Goal: Task Accomplishment & Management: Use online tool/utility

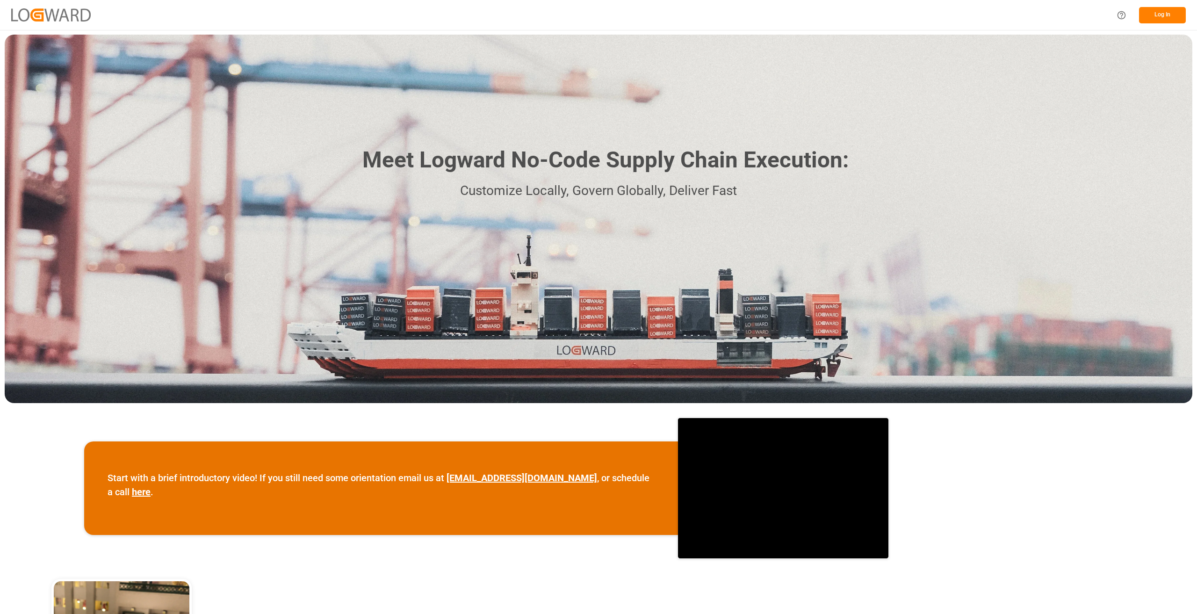
click at [1171, 12] on button "Log In" at bounding box center [1162, 15] width 47 height 16
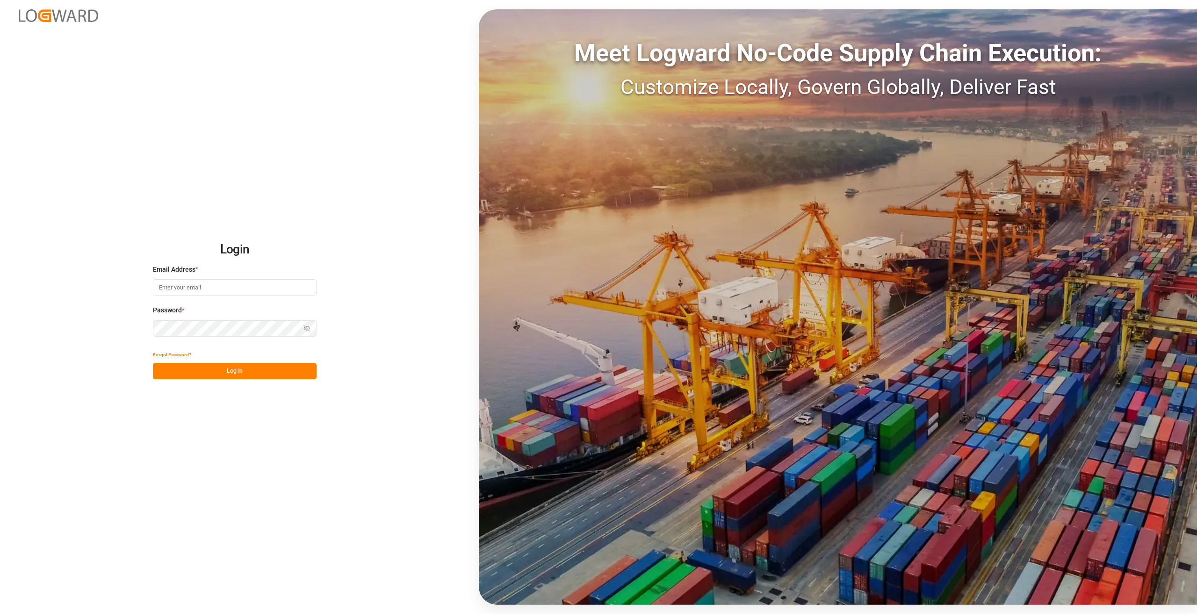
click at [202, 281] on input at bounding box center [235, 287] width 164 height 16
type input "[PERSON_NAME][EMAIL_ADDRESS][DOMAIN_NAME]"
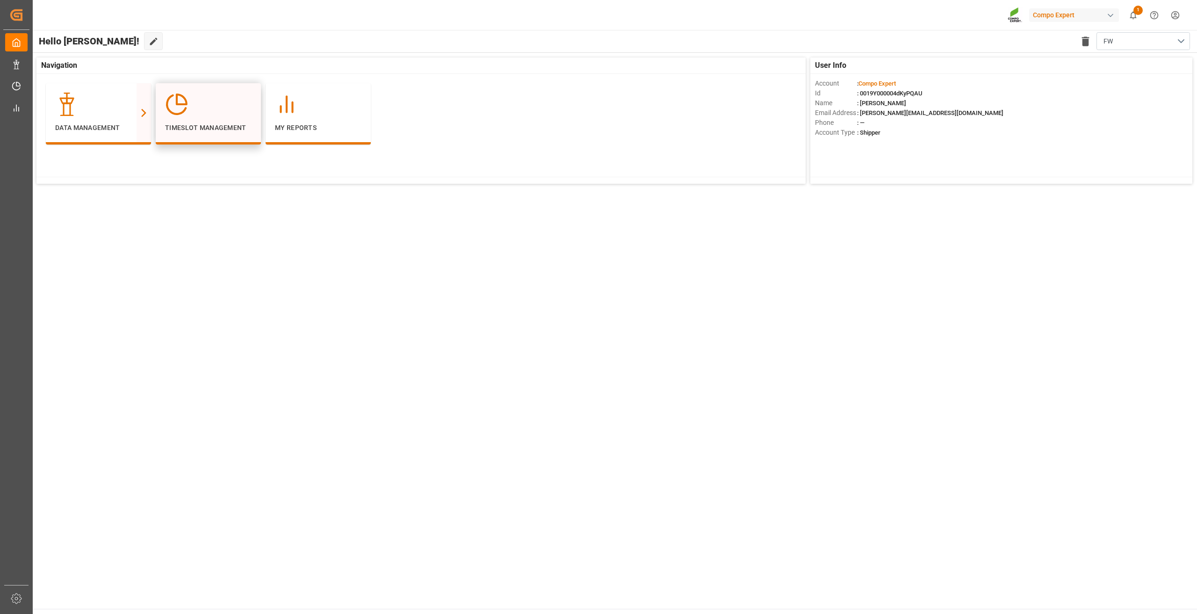
click at [231, 119] on div "Timeslot Management" at bounding box center [208, 113] width 86 height 40
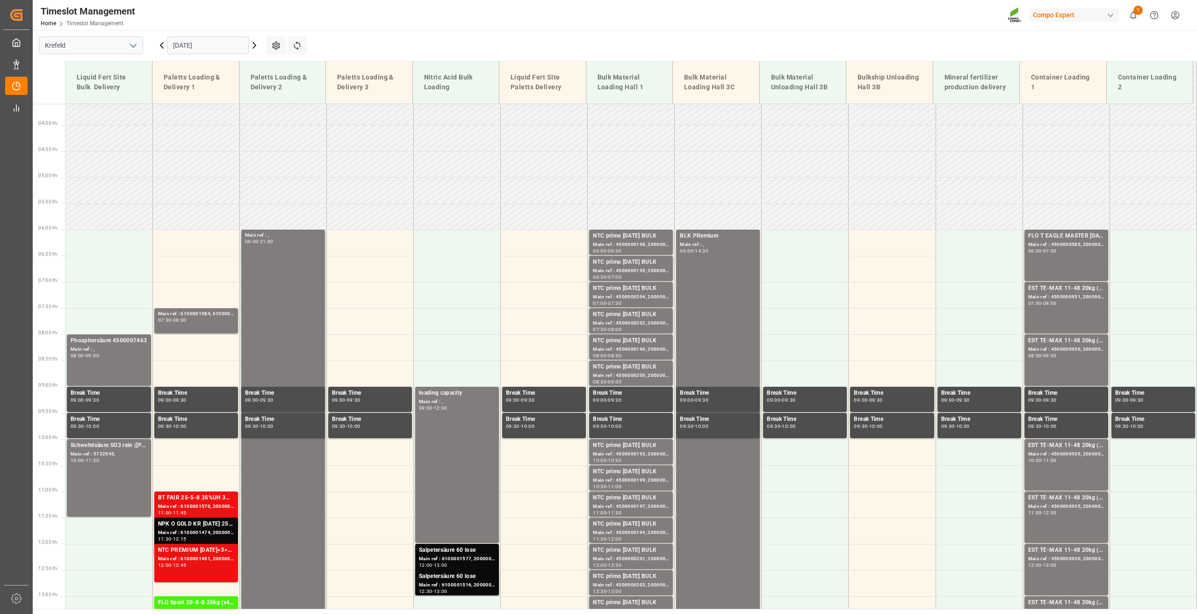
scroll to position [43, 0]
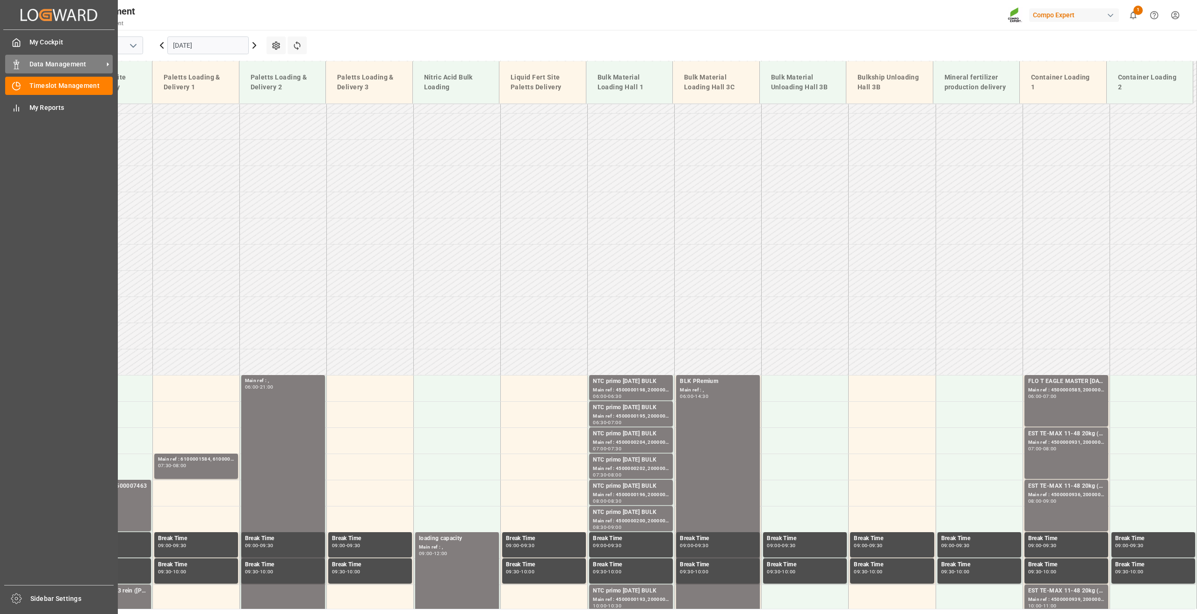
click at [80, 63] on span "Data Management" at bounding box center [66, 64] width 74 height 10
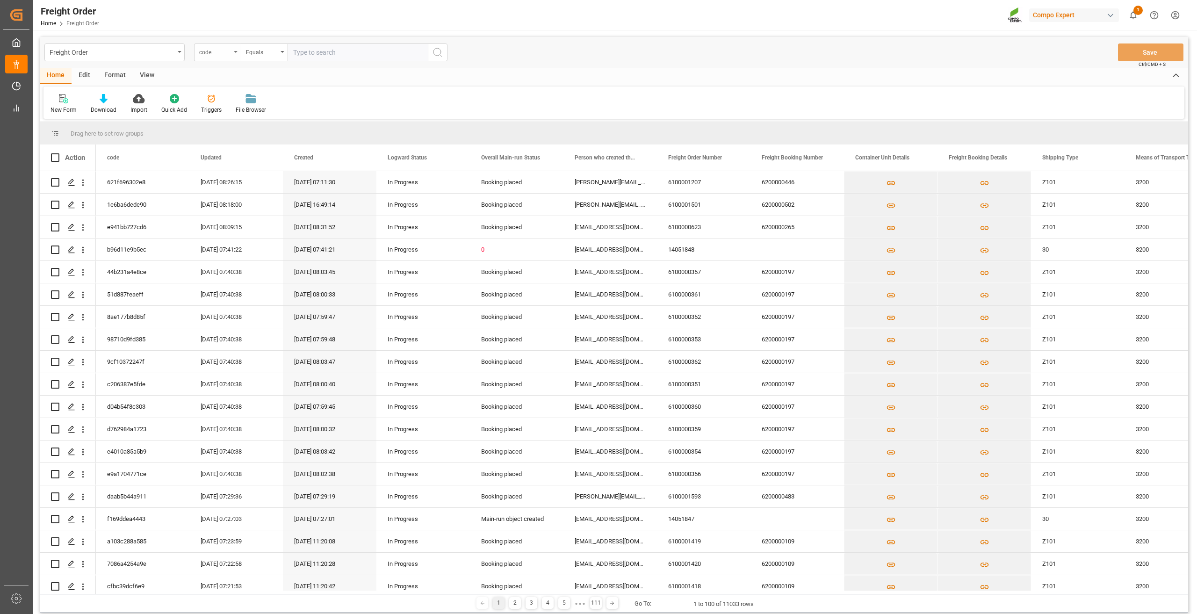
click at [230, 51] on div "code" at bounding box center [215, 51] width 32 height 11
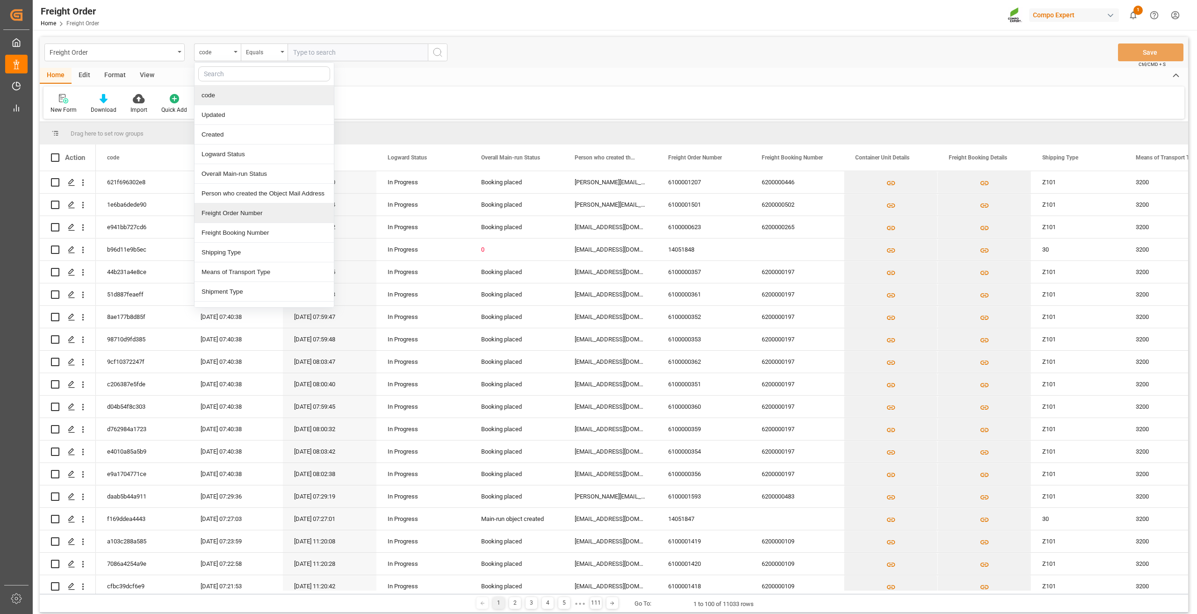
click at [246, 215] on div "Freight Order Number" at bounding box center [263, 213] width 139 height 20
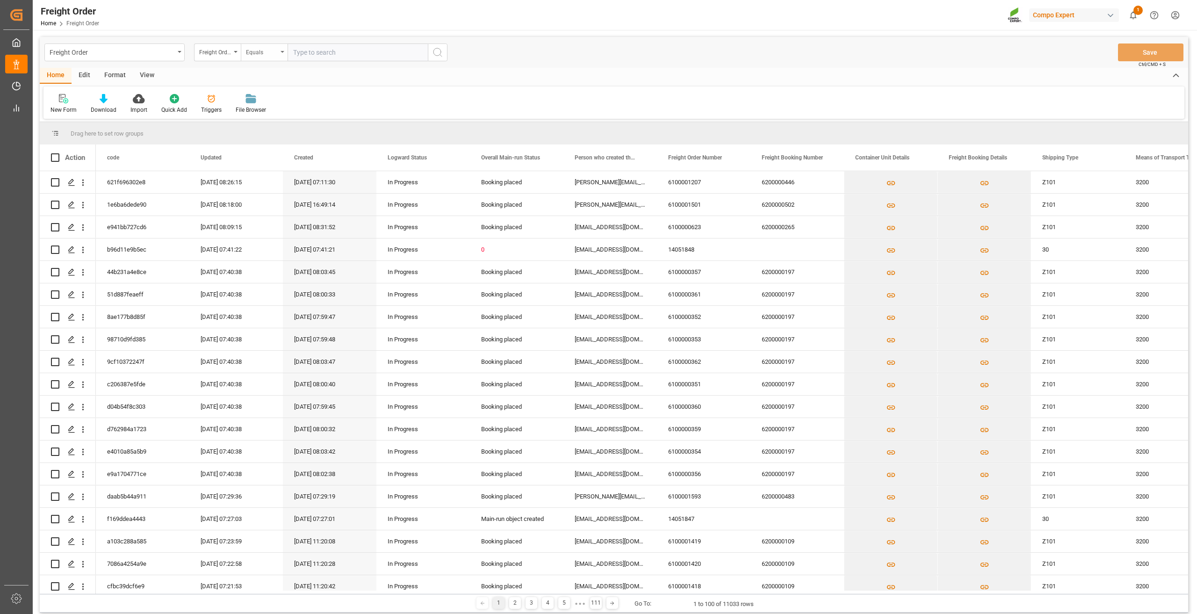
click at [264, 57] on div "Equals" at bounding box center [264, 52] width 47 height 18
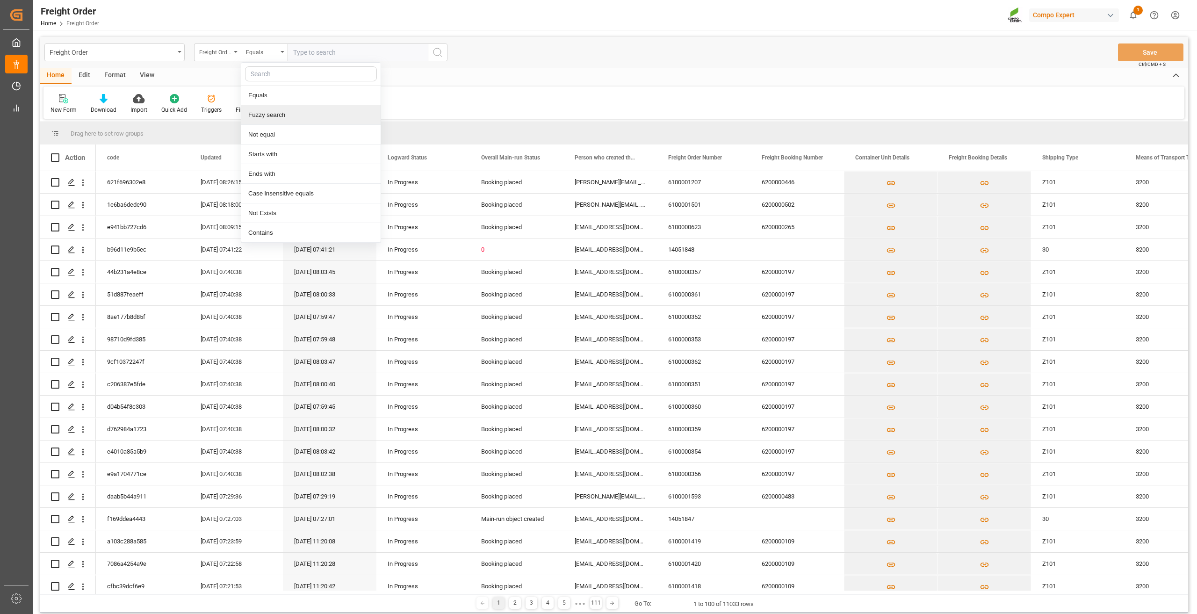
click at [284, 121] on div "Fuzzy search" at bounding box center [310, 115] width 139 height 20
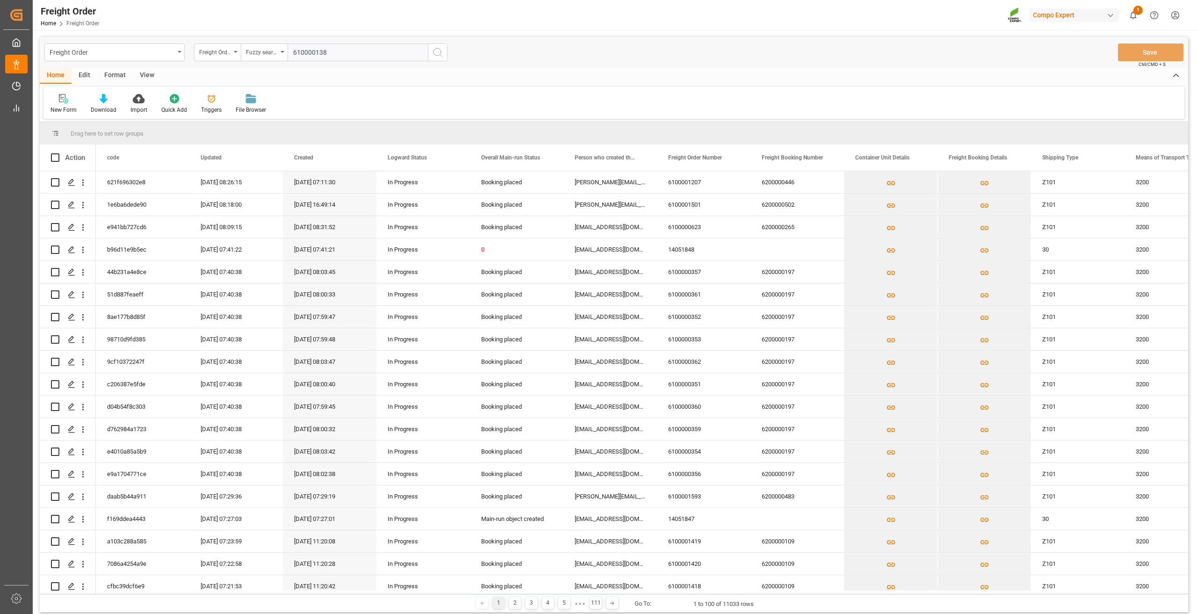
type input "6100001381"
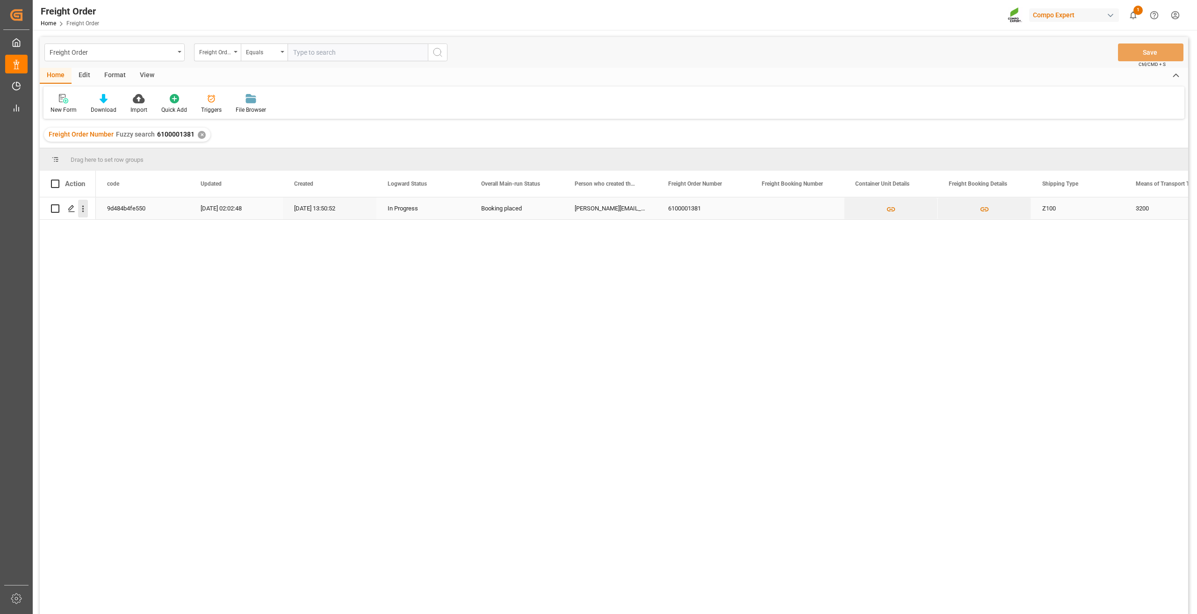
click at [84, 212] on icon "open menu" at bounding box center [83, 209] width 10 height 10
click at [101, 230] on span "Press SPACE to select this row." at bounding box center [94, 228] width 16 height 10
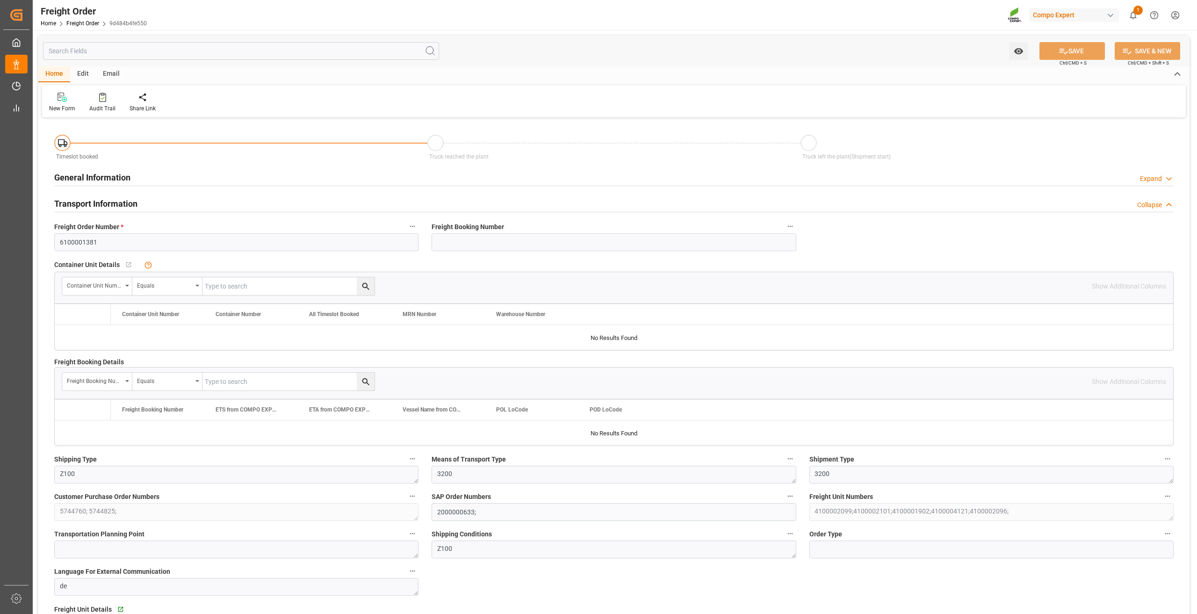
type input "0"
type input "22248"
type input "0"
type input "23.08.2025 01:00"
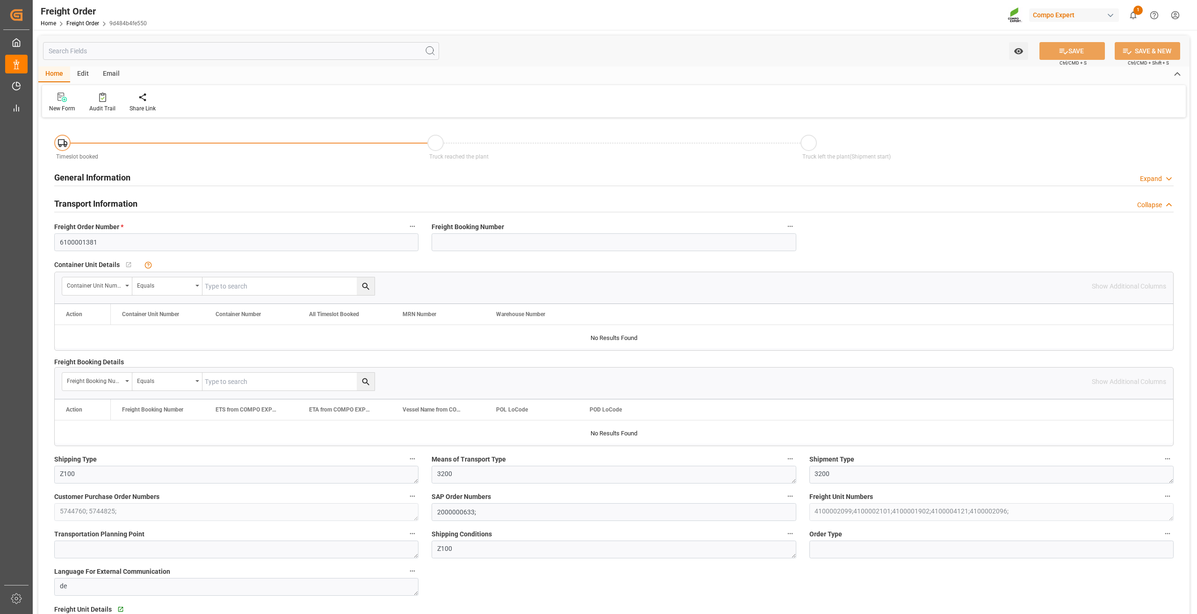
type input "22.08.2025 13:50"
click at [143, 101] on div at bounding box center [149, 97] width 40 height 10
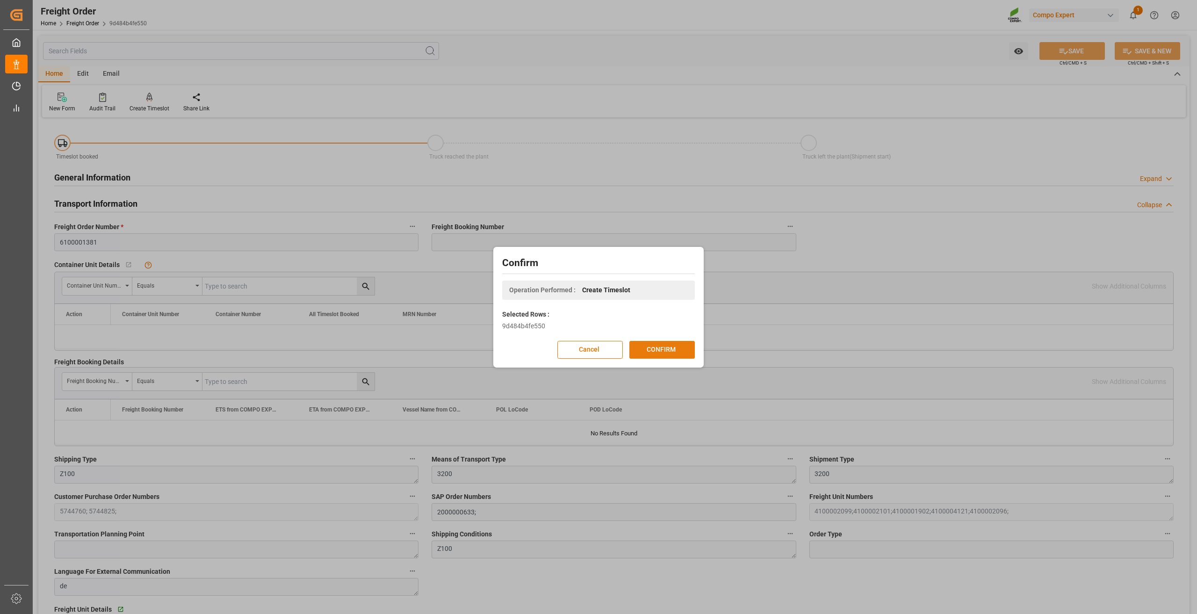
click at [658, 358] on button "CONFIRM" at bounding box center [661, 350] width 65 height 18
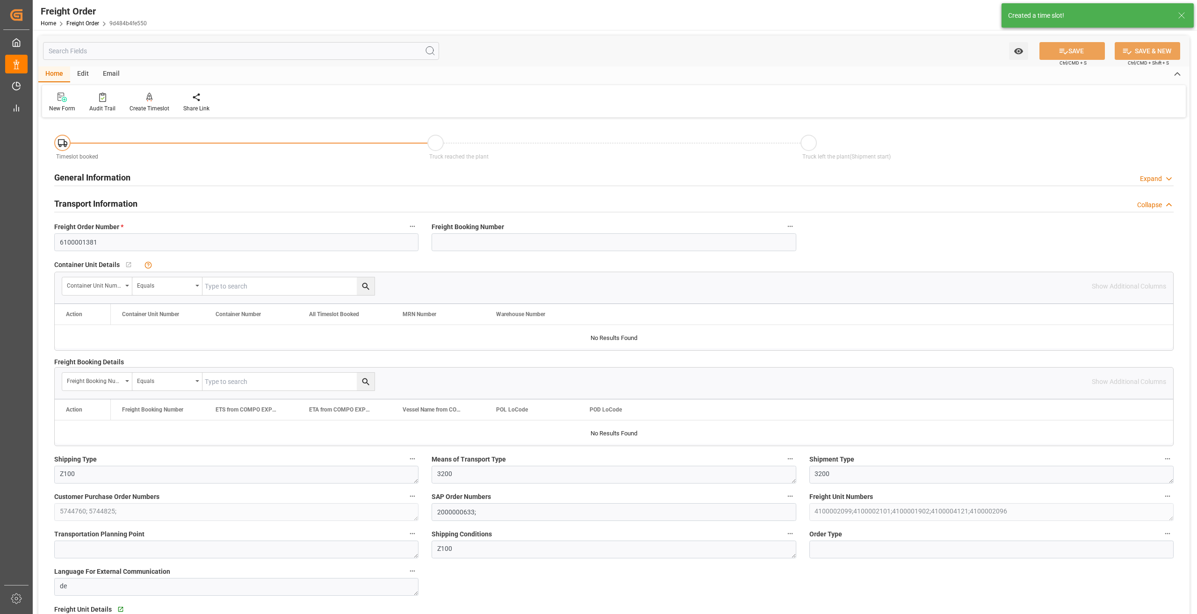
type input "23.08.2025 01:00"
type input "22.08.2025 13:50"
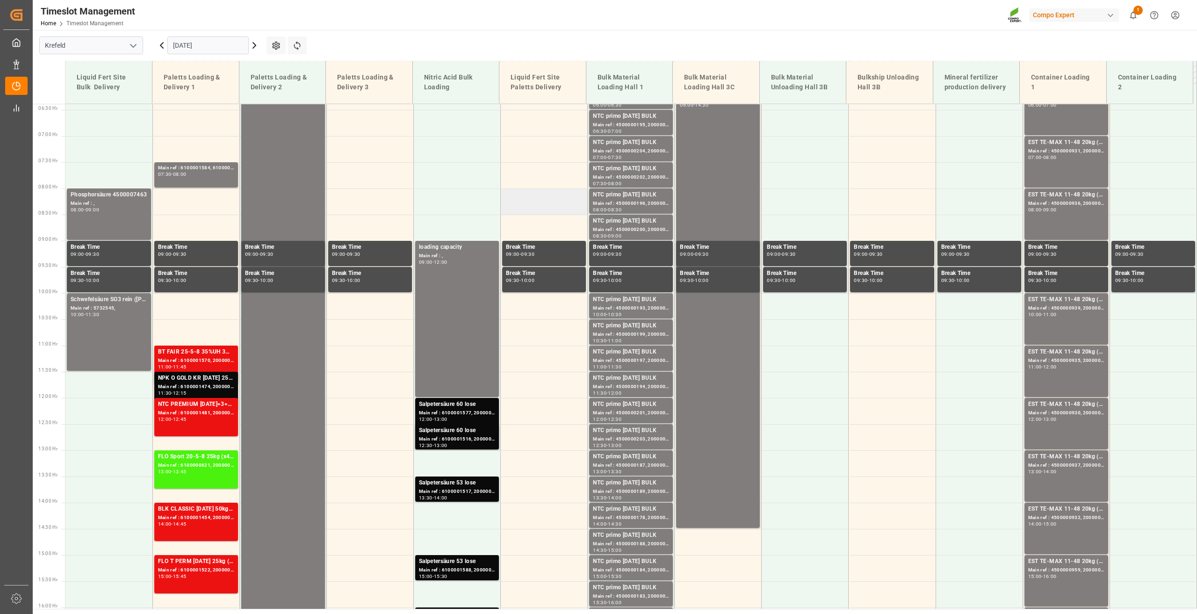
scroll to position [370, 0]
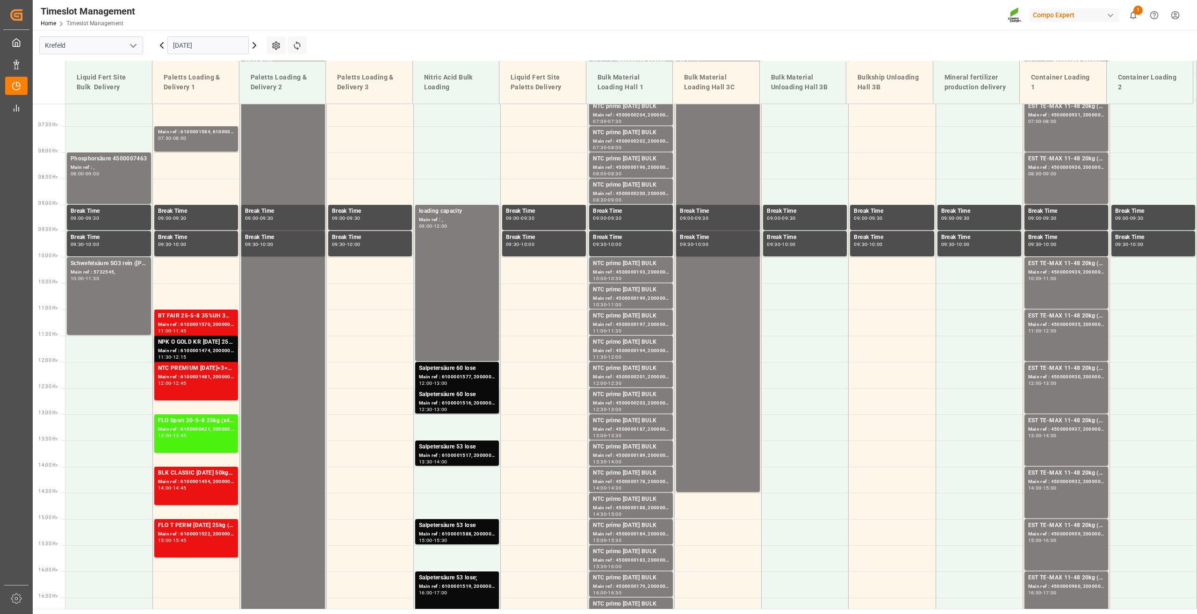
click at [253, 46] on icon at bounding box center [254, 45] width 11 height 11
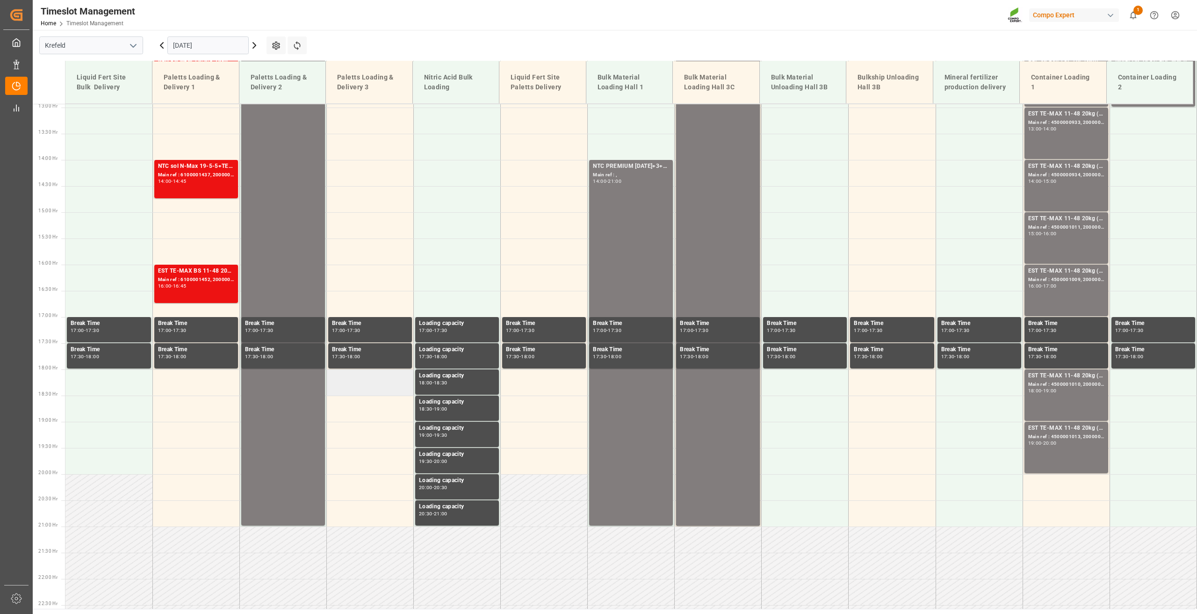
scroll to position [697, 0]
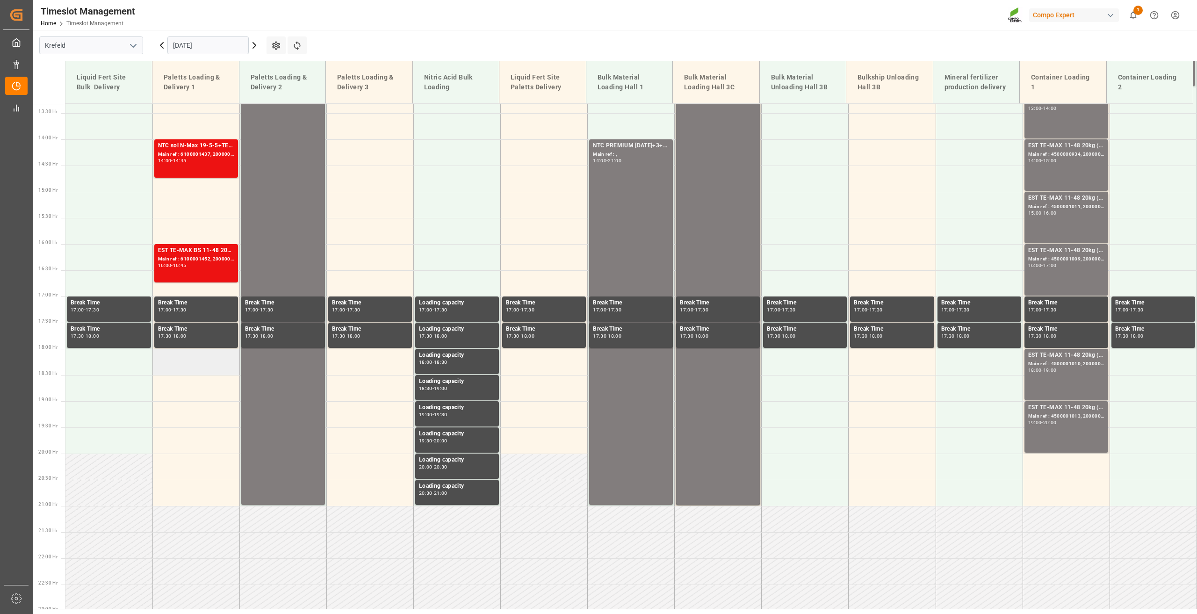
click at [191, 359] on td at bounding box center [195, 362] width 87 height 26
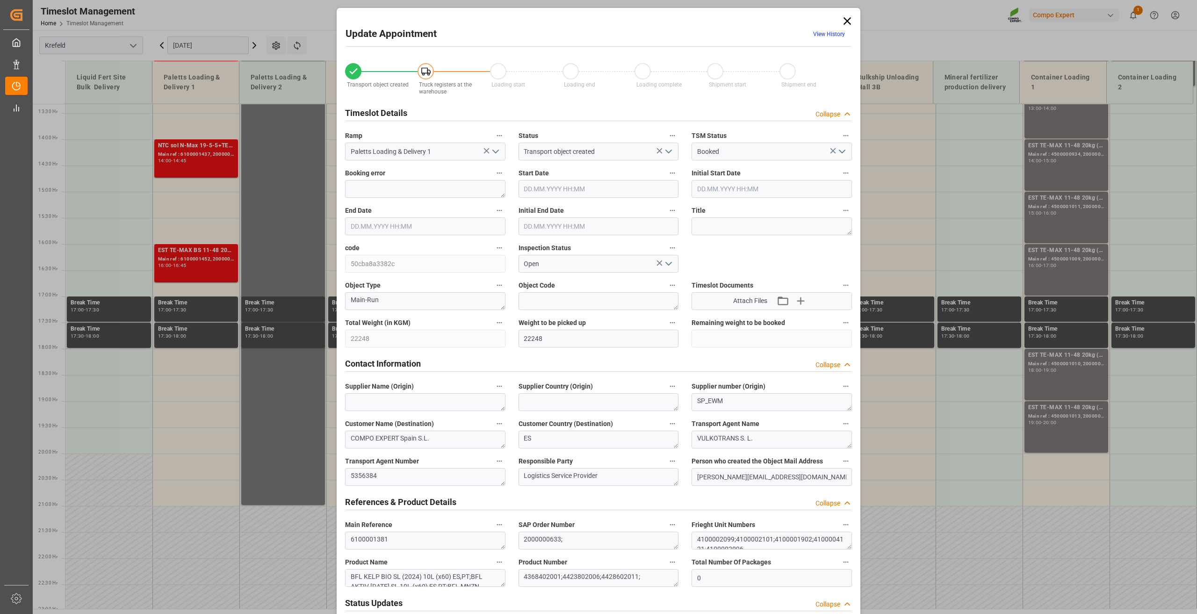
type input "22248"
type input "0"
type input "03.09.2025 18:00"
type input "03.09.2025 18:30"
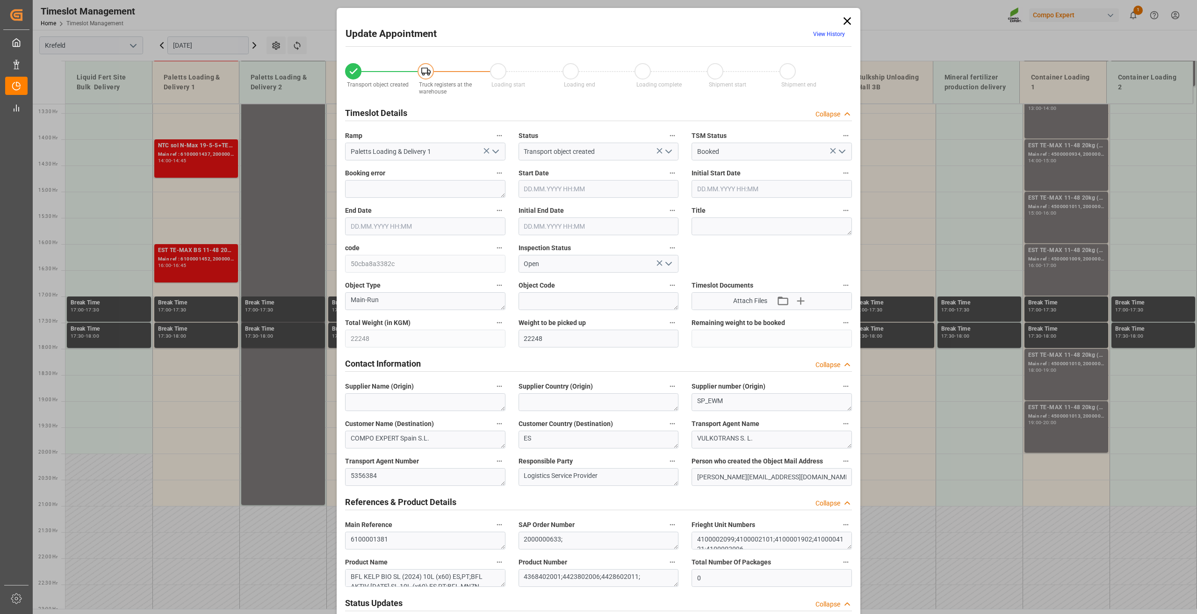
type input "[DATE] 13:50"
type input "02.09.2025 06:26"
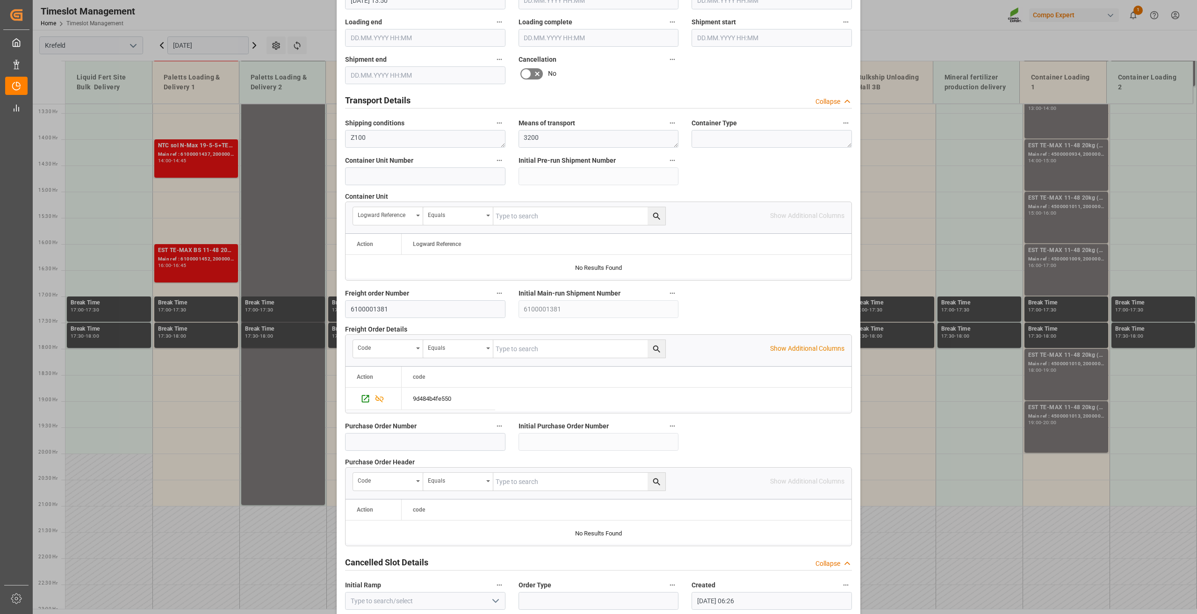
scroll to position [683, 0]
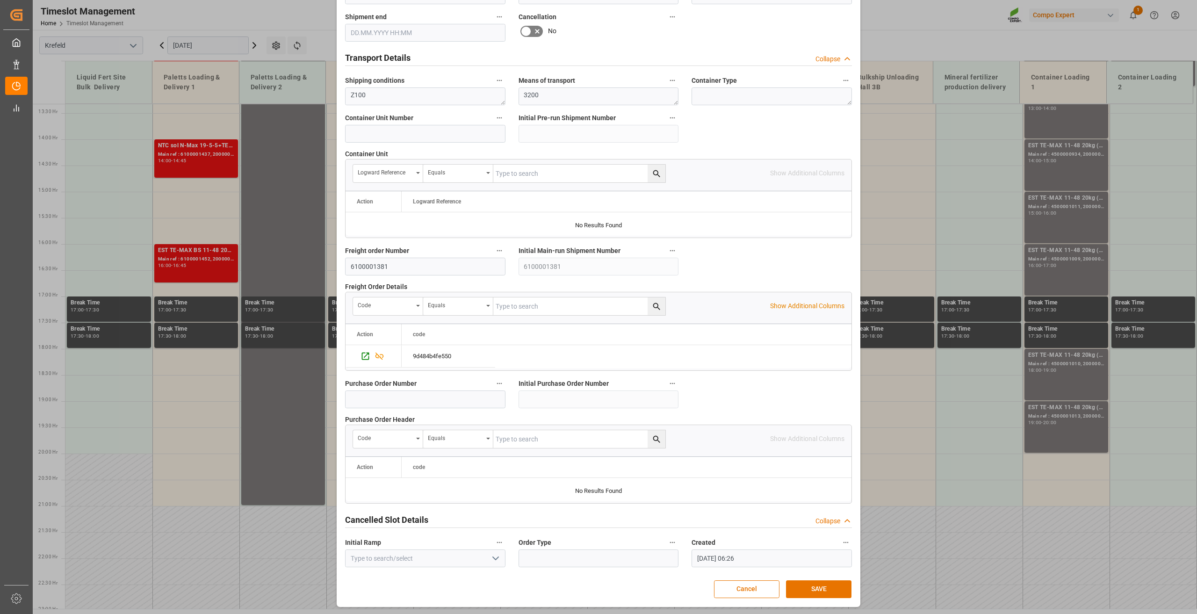
click at [831, 588] on button "SAVE" at bounding box center [818, 589] width 65 height 18
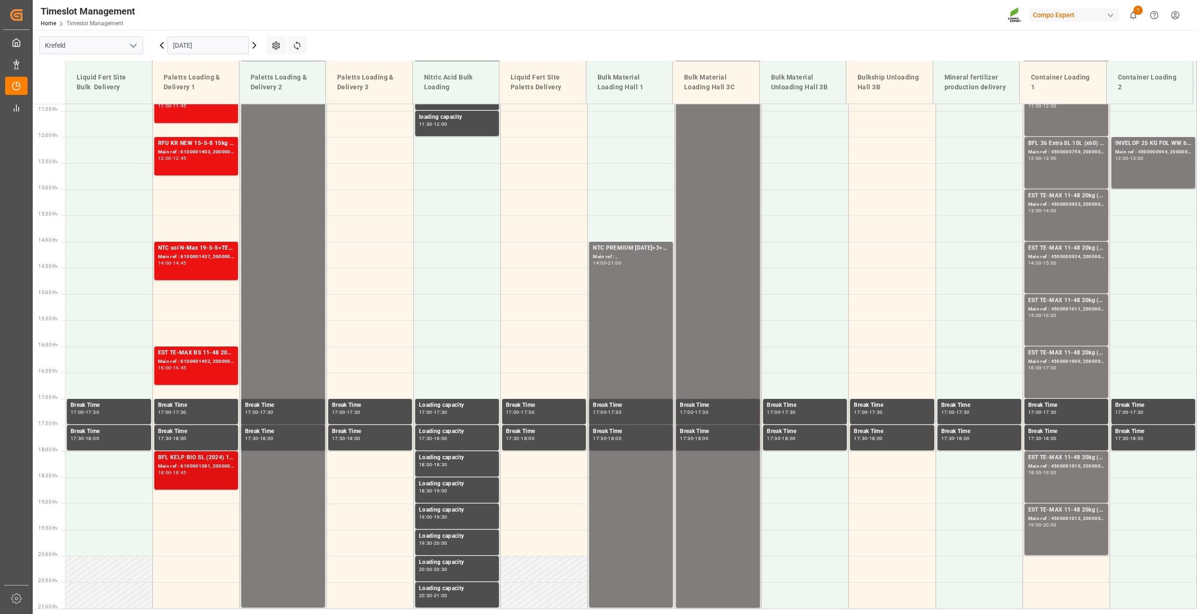
scroll to position [612, 0]
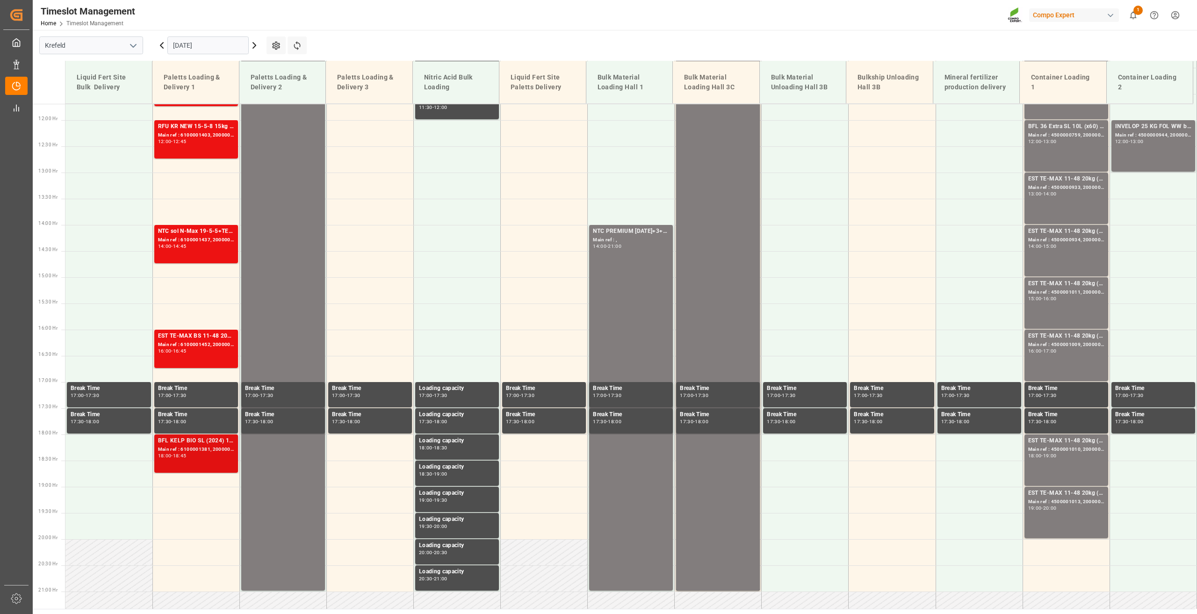
click at [206, 467] on div "BFL KELP BIO SL (2024) 10L (x60) ES,PT;BFL AKTIV 3-27-18 SL 10L (x60) ES,PT;BFL…" at bounding box center [196, 453] width 76 height 35
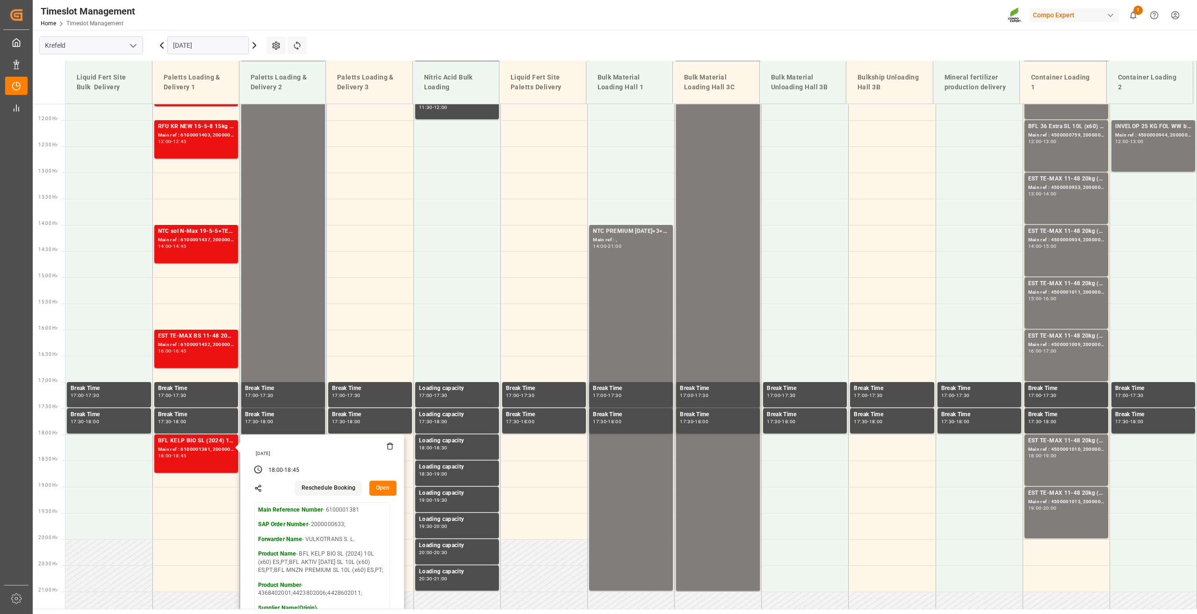
click at [387, 485] on button "Open" at bounding box center [382, 488] width 27 height 15
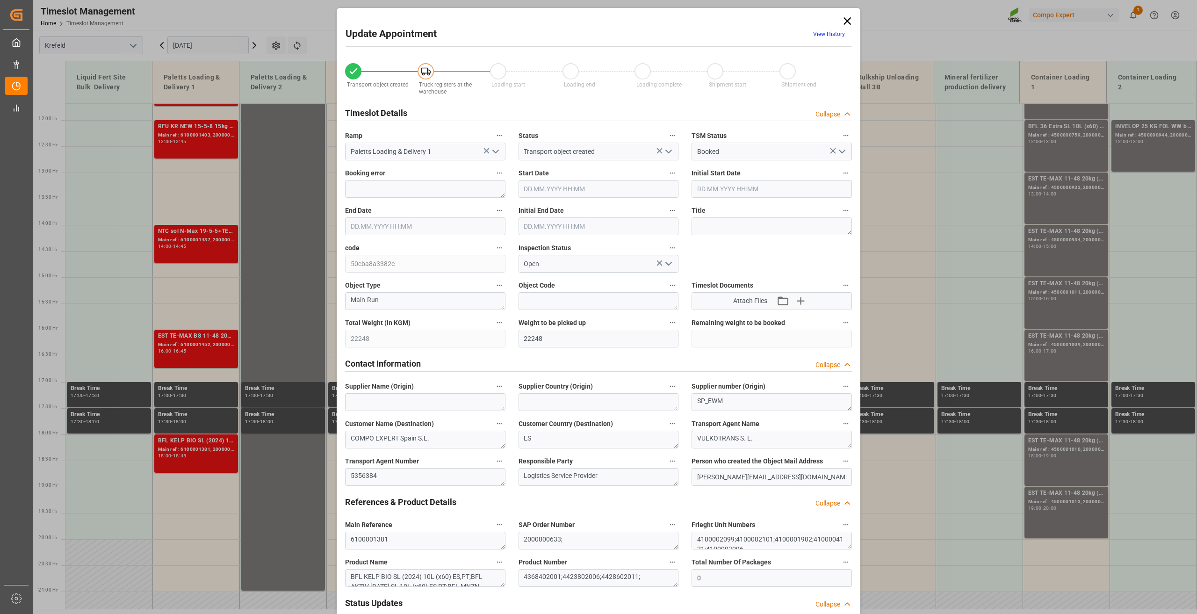
type input "22248"
type input "0"
type input "03.09.2025 18:00"
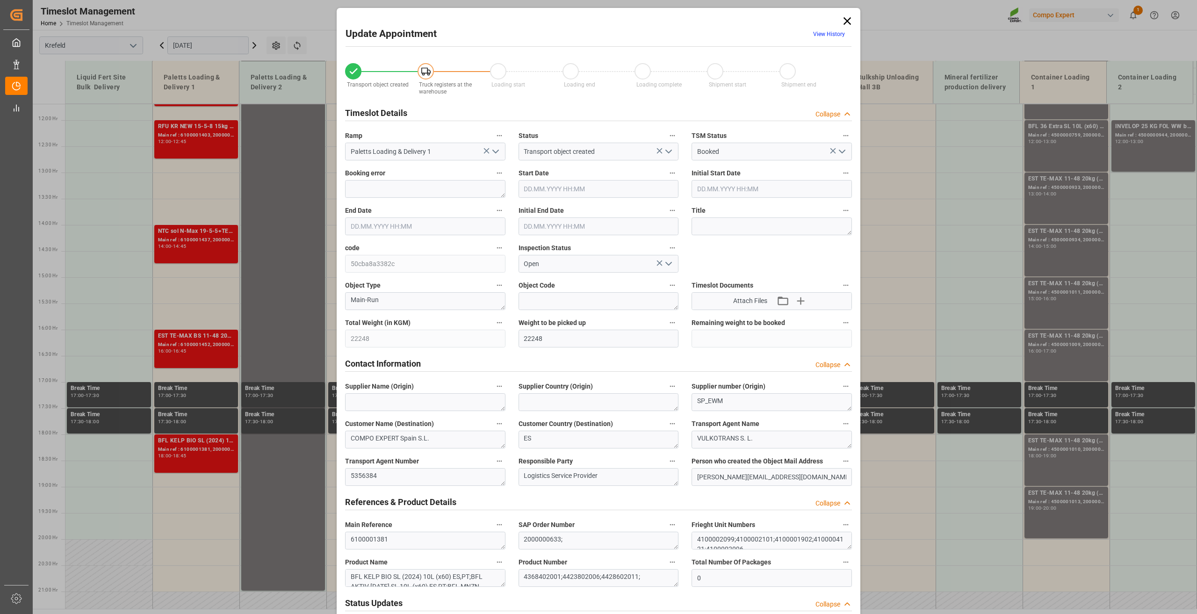
type input "03.09.2025 18:45"
type input "03.09.2025 18:30"
type input "[DATE] 13:50"
type input "02.09.2025 06:26"
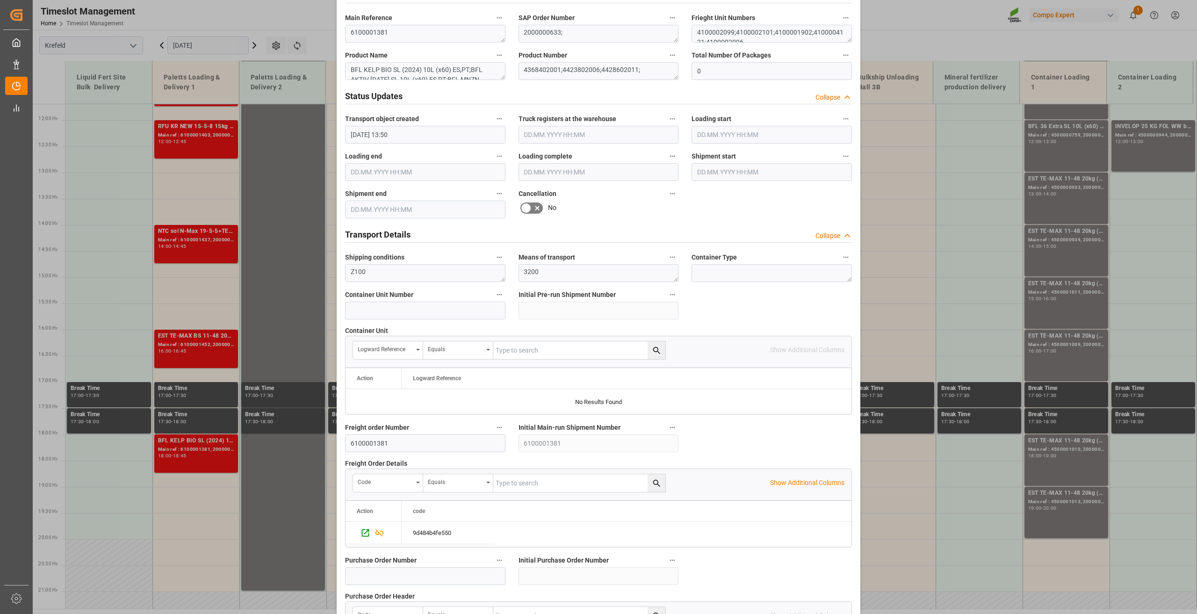
scroll to position [683, 0]
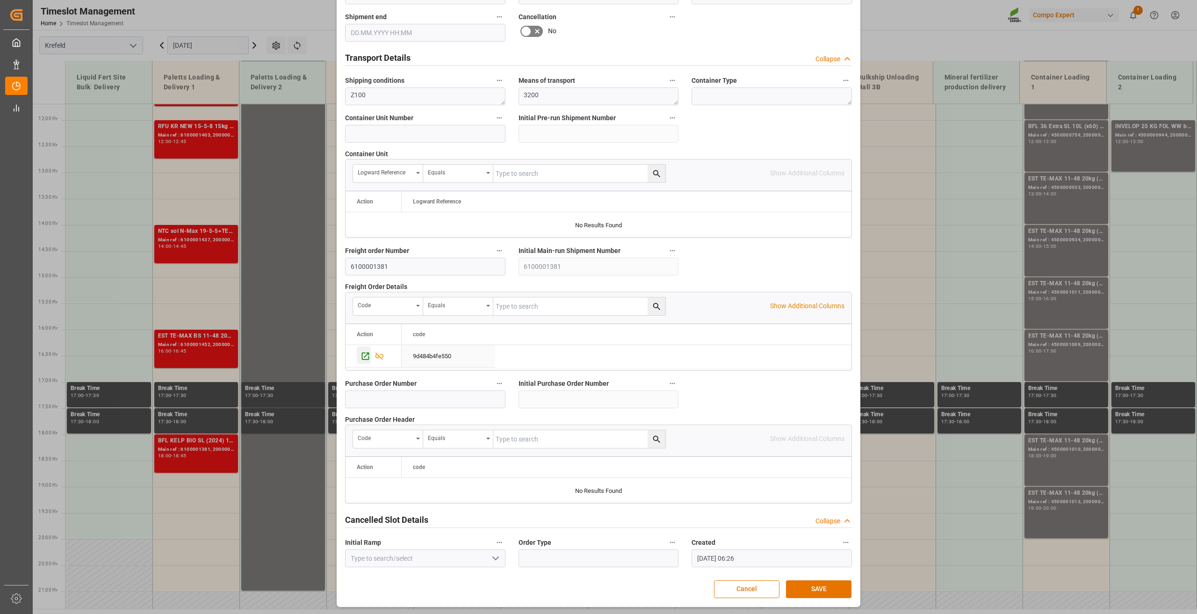
click at [358, 357] on div "Press SPACE to select this row." at bounding box center [364, 354] width 14 height 17
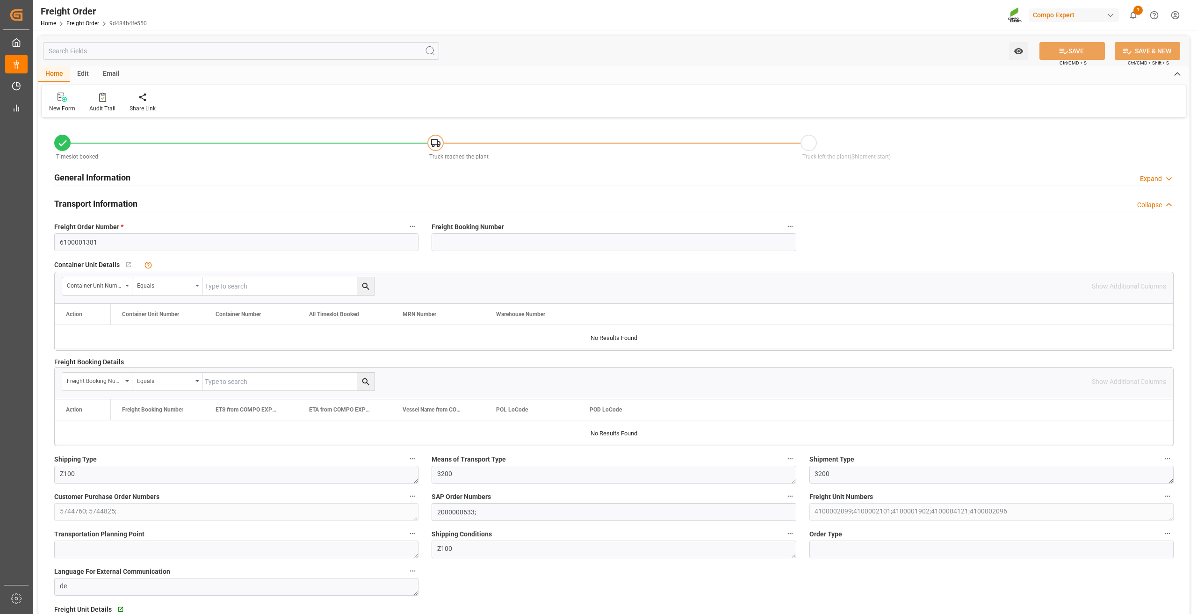
type input "0"
type input "22248"
type input "0"
type input "22248"
type input "[DATE] 01:00"
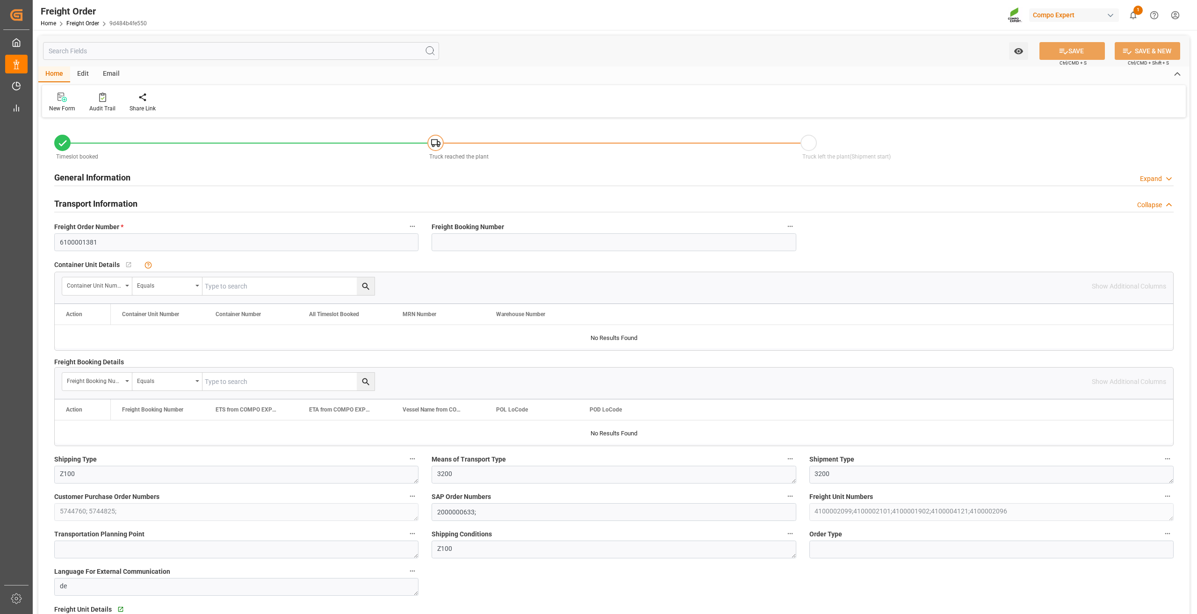
type input "[DATE] 13:50"
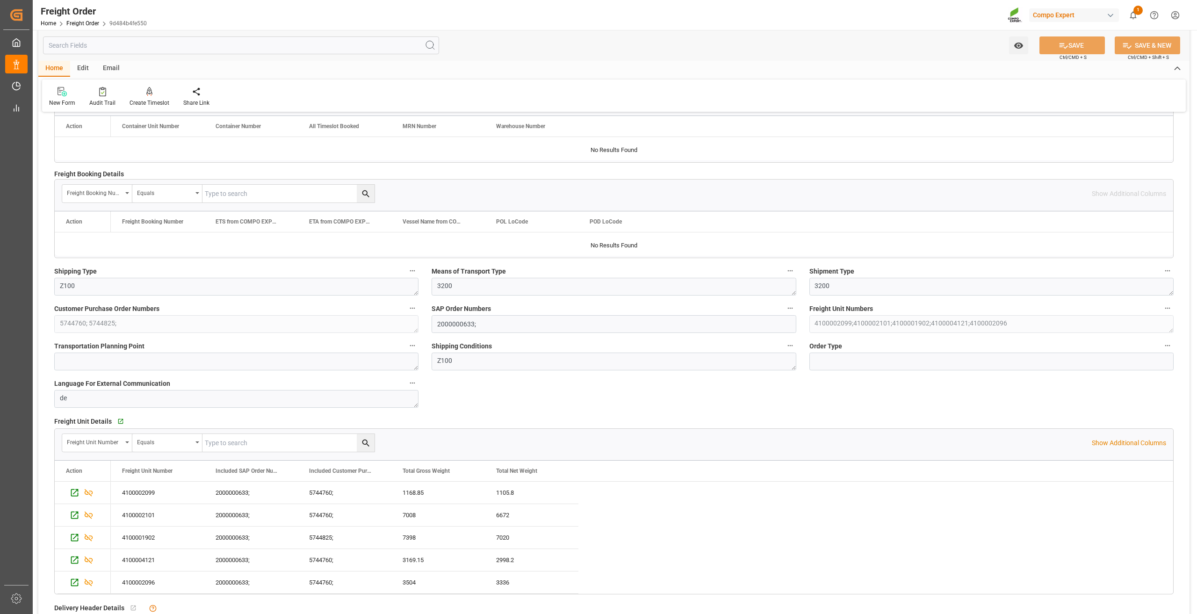
scroll to position [374, 0]
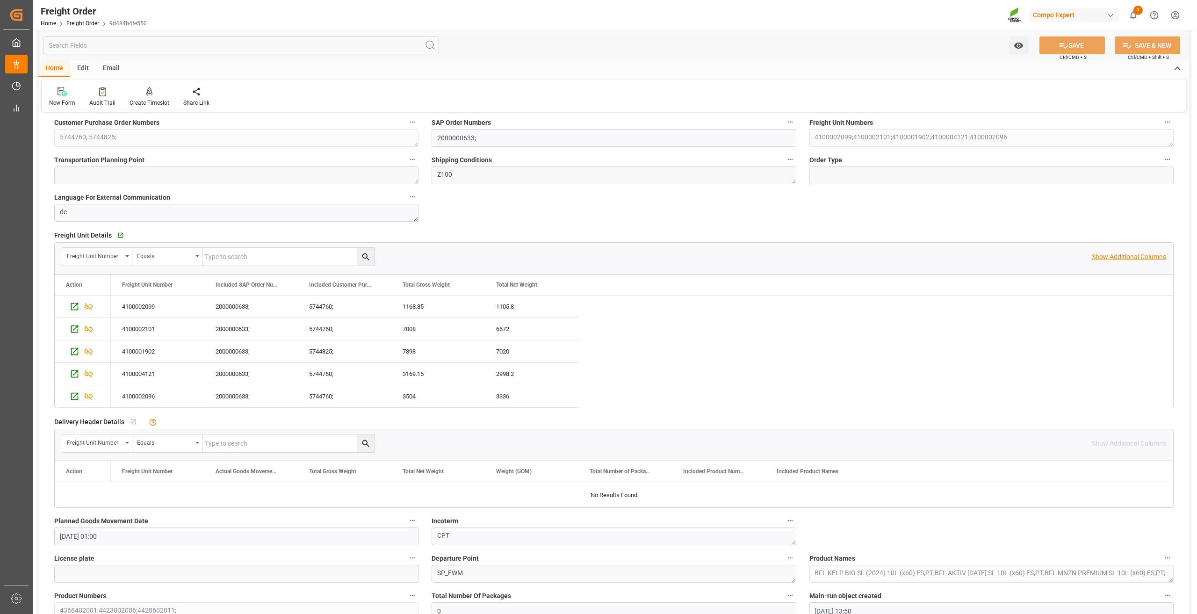
click at [1137, 256] on p "Show Additional Columns" at bounding box center [1129, 257] width 74 height 10
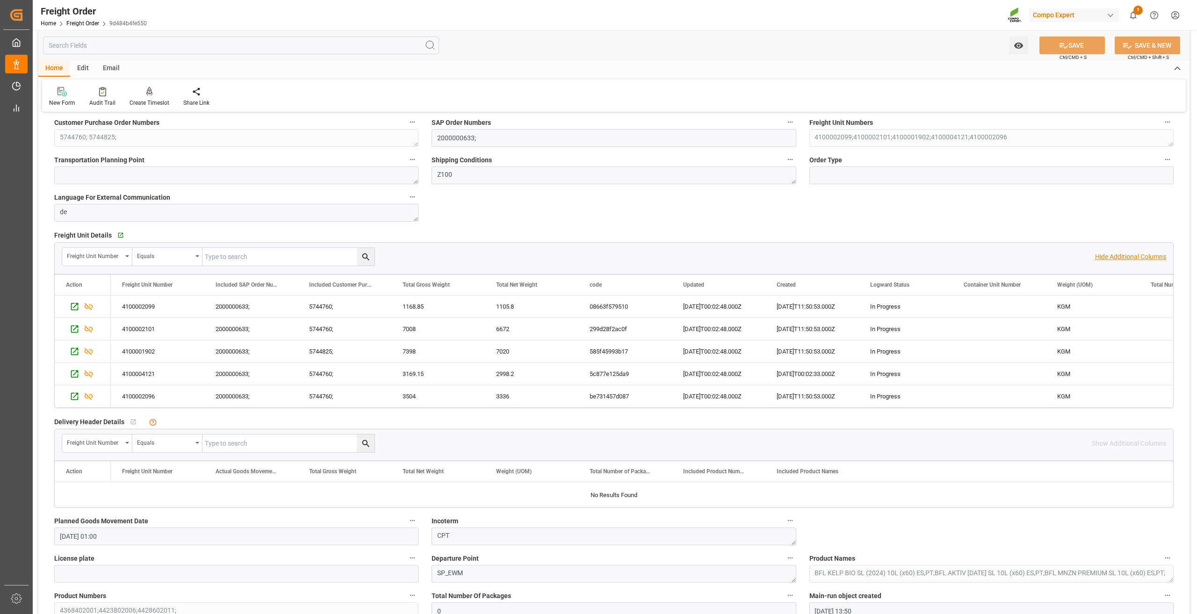
click at [1137, 256] on p "Hide Additional Columns" at bounding box center [1130, 257] width 71 height 10
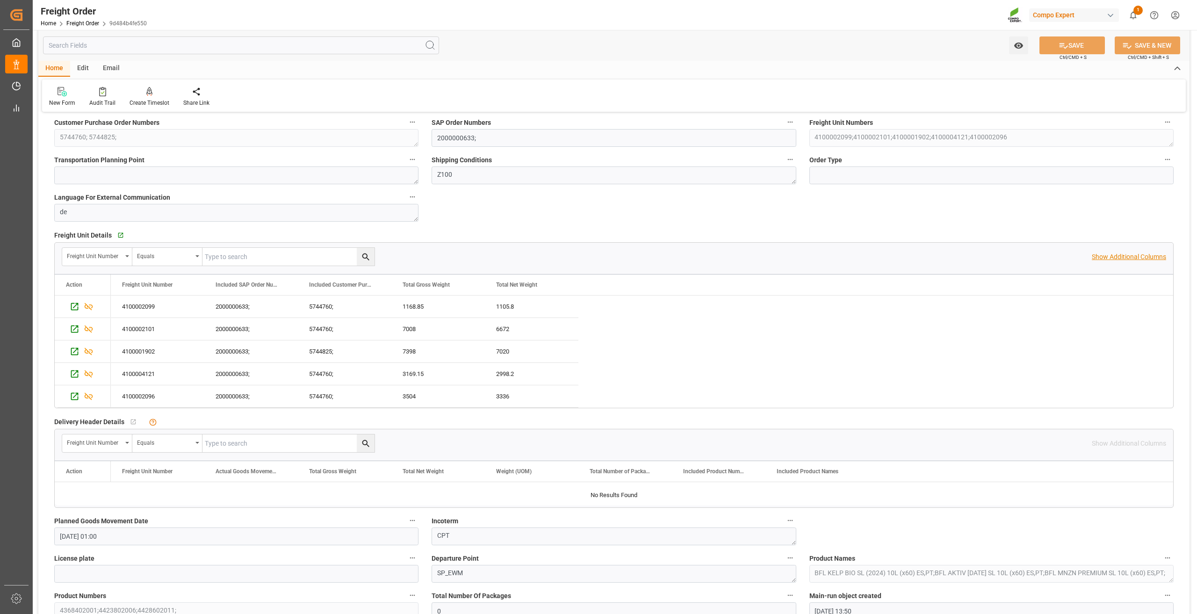
click at [1137, 256] on p "Show Additional Columns" at bounding box center [1129, 257] width 74 height 10
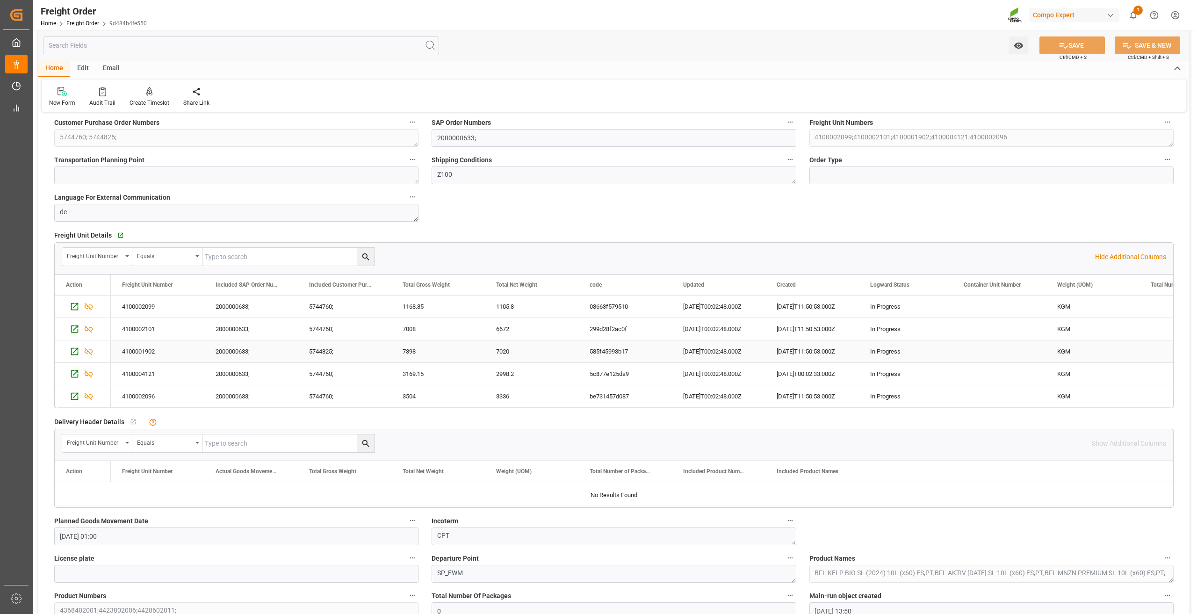
click at [822, 341] on div "[DATE]T11:50:53.000Z" at bounding box center [811, 351] width 93 height 22
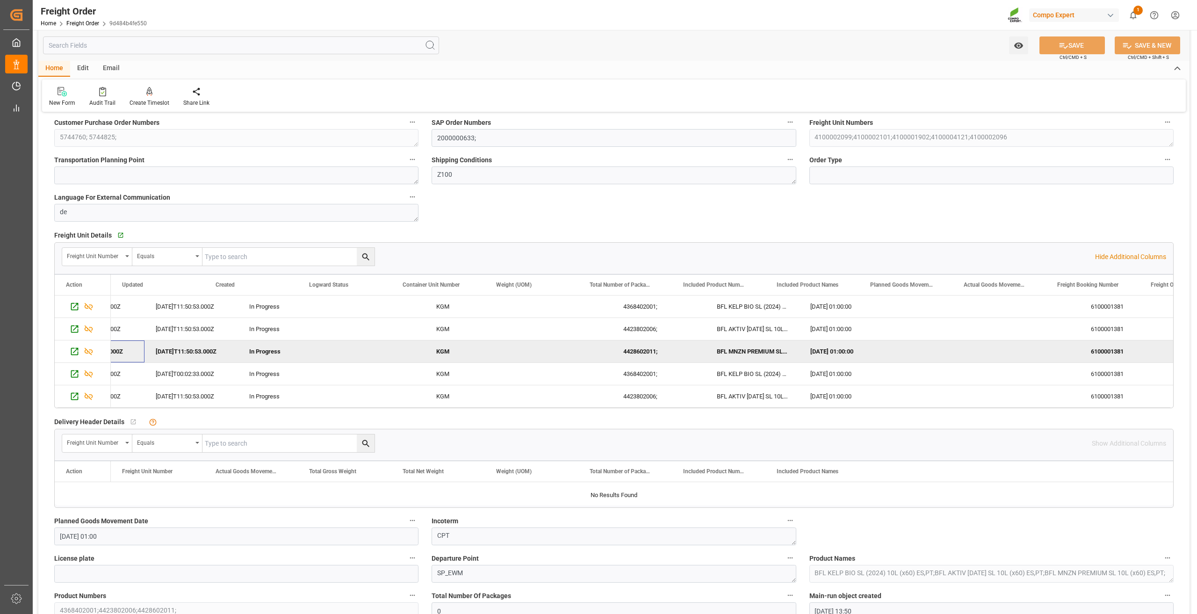
scroll to position [0, 0]
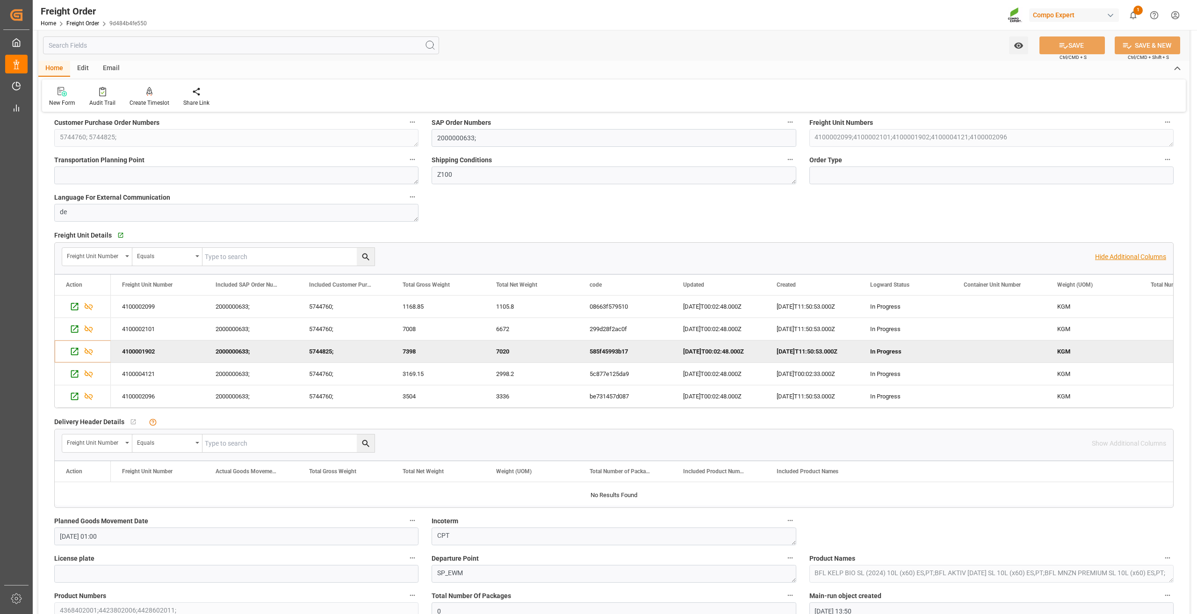
click at [1145, 252] on p "Hide Additional Columns" at bounding box center [1130, 257] width 71 height 10
